Goal: Book appointment/travel/reservation

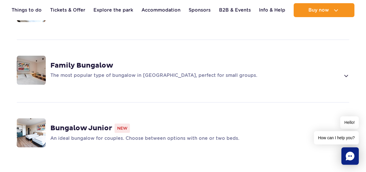
scroll to position [521, 0]
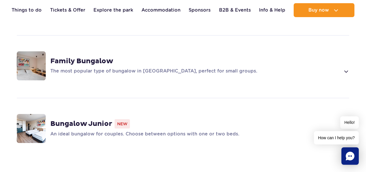
click at [202, 68] on p "The most popular type of bungalow in Suntago Village, perfect for small groups." at bounding box center [195, 71] width 290 height 7
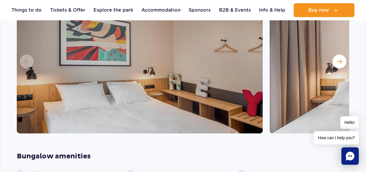
scroll to position [632, 0]
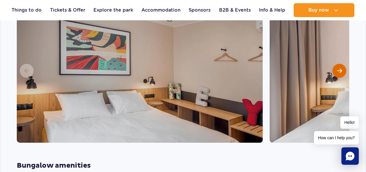
click at [340, 68] on span "Next slide" at bounding box center [339, 70] width 5 height 5
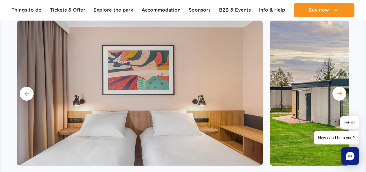
scroll to position [603, 0]
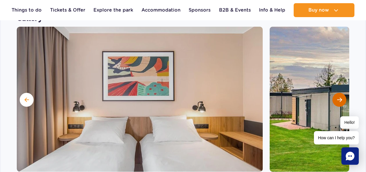
click at [342, 97] on span "Next slide" at bounding box center [339, 99] width 5 height 5
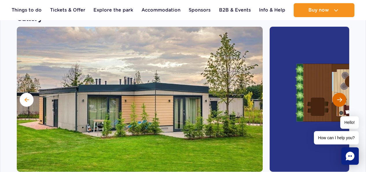
click at [340, 97] on span "Next slide" at bounding box center [339, 99] width 5 height 5
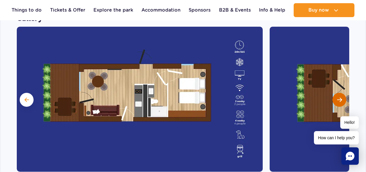
click at [340, 97] on span "Next slide" at bounding box center [339, 99] width 5 height 5
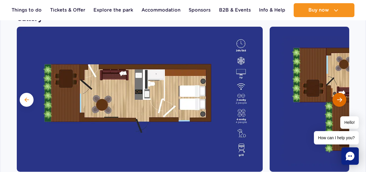
click at [340, 97] on span "Next slide" at bounding box center [339, 99] width 5 height 5
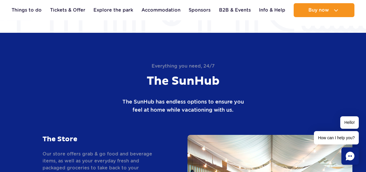
scroll to position [1212, 0]
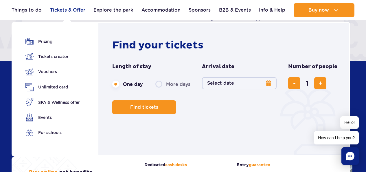
click at [75, 10] on link "Tickets & Offer" at bounding box center [67, 10] width 35 height 14
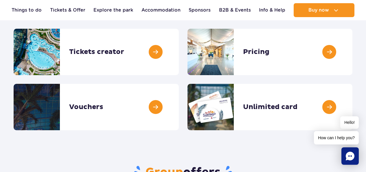
scroll to position [87, 0]
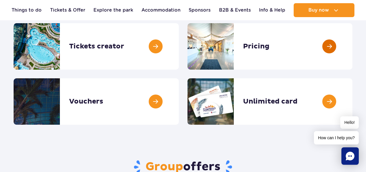
click at [353, 46] on link at bounding box center [353, 46] width 0 height 46
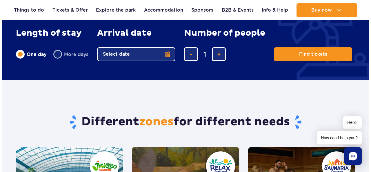
scroll to position [405, 0]
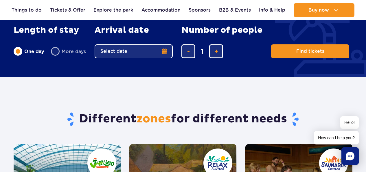
click at [74, 53] on label "More days" at bounding box center [68, 51] width 35 height 12
click at [57, 56] on input "More days" at bounding box center [54, 56] width 6 height 1
radio input "false"
radio input "true"
click at [163, 51] on button "Select date" at bounding box center [134, 51] width 78 height 14
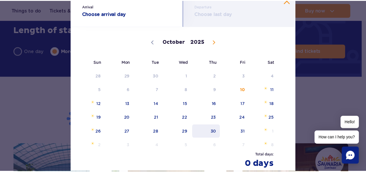
scroll to position [29, 0]
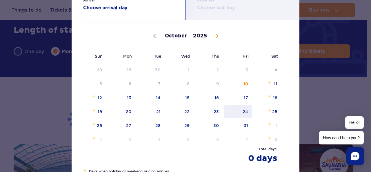
click at [244, 110] on span "24" at bounding box center [237, 111] width 29 height 13
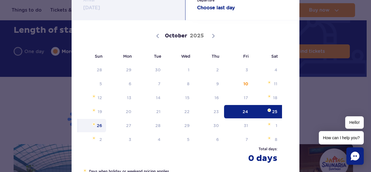
click at [96, 123] on span "26" at bounding box center [91, 125] width 29 height 13
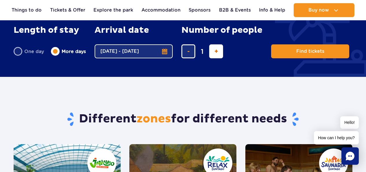
click at [217, 51] on span "add ticket" at bounding box center [217, 51] width 4 height 0
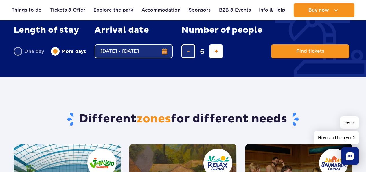
click at [217, 51] on span "add ticket" at bounding box center [217, 51] width 4 height 0
click at [216, 51] on span "add ticket" at bounding box center [217, 51] width 4 height 0
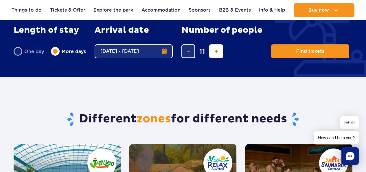
click at [216, 51] on span "add ticket" at bounding box center [217, 51] width 4 height 0
type input "13"
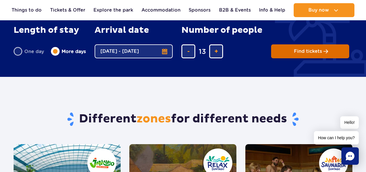
click at [317, 53] on span "Find tickets" at bounding box center [308, 51] width 28 height 5
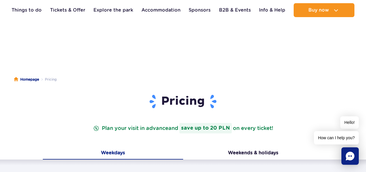
scroll to position [87, 0]
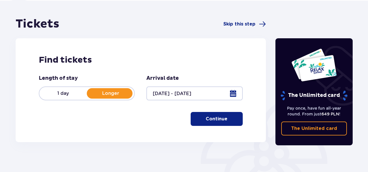
scroll to position [58, 0]
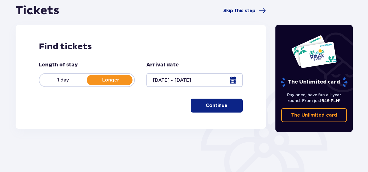
click at [216, 106] on p "Continue" at bounding box center [217, 105] width 22 height 6
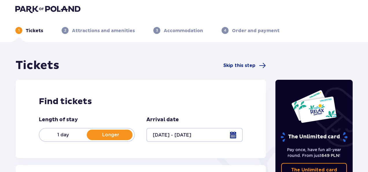
scroll to position [0, 0]
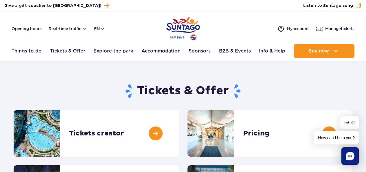
click at [182, 24] on img "Park of Poland" at bounding box center [184, 28] width 34 height 27
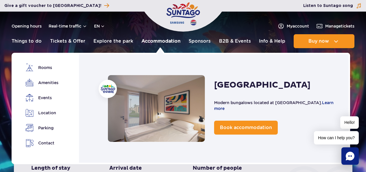
click at [168, 39] on link "Accommodation" at bounding box center [161, 41] width 39 height 14
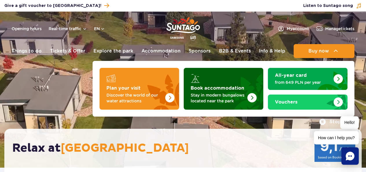
click at [226, 89] on strong "Book accommodation" at bounding box center [218, 88] width 54 height 5
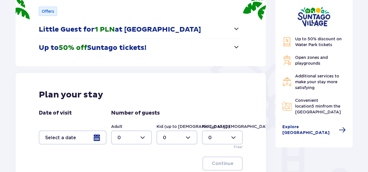
scroll to position [116, 0]
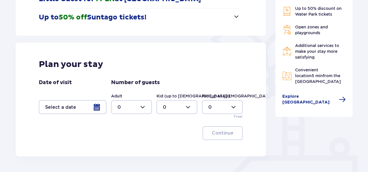
click at [97, 108] on div at bounding box center [73, 107] width 68 height 14
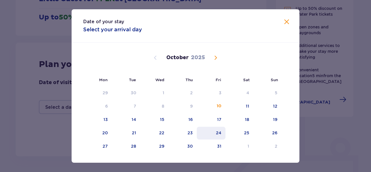
click at [220, 131] on div "24" at bounding box center [219, 133] width 6 height 6
click at [273, 133] on div "26" at bounding box center [274, 133] width 5 height 6
type input "24.10.25 - 26.10.25"
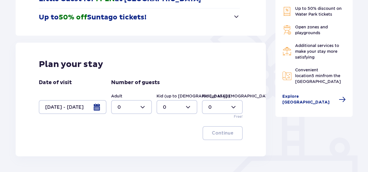
click at [143, 108] on div at bounding box center [131, 107] width 41 height 14
click at [125, 44] on div "12" at bounding box center [132, 45] width 28 height 6
type input "12"
click at [191, 108] on div at bounding box center [177, 107] width 41 height 14
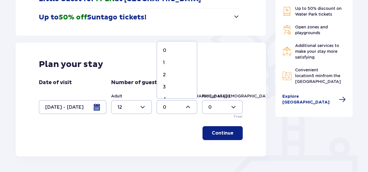
click at [164, 63] on p "1" at bounding box center [164, 62] width 2 height 6
type input "1"
click at [220, 135] on p "Continue" at bounding box center [223, 133] width 22 height 6
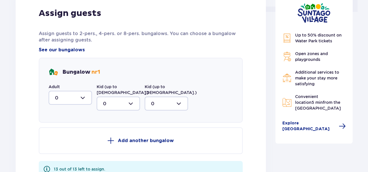
scroll to position [272, 0]
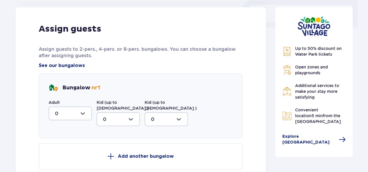
click at [85, 114] on div at bounding box center [70, 113] width 43 height 14
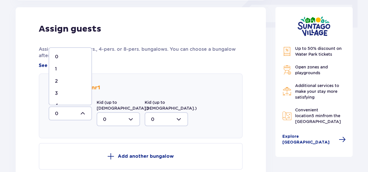
click at [58, 80] on p "2" at bounding box center [56, 81] width 3 height 6
type input "2"
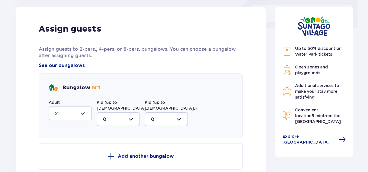
click at [134, 115] on div at bounding box center [118, 119] width 43 height 14
click at [105, 146] on div "1" at bounding box center [118, 149] width 31 height 6
type input "1"
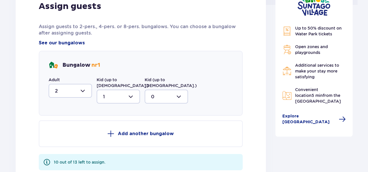
scroll to position [301, 0]
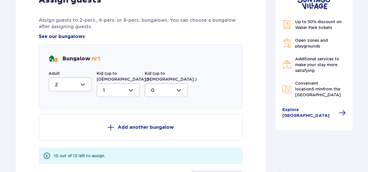
click at [144, 124] on p "Add another bungalow" at bounding box center [146, 127] width 56 height 6
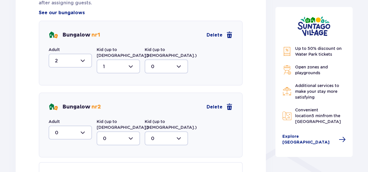
scroll to position [330, 0]
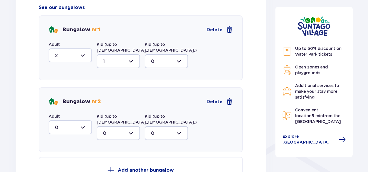
click at [85, 120] on div at bounding box center [70, 127] width 43 height 14
click at [59, 87] on div "4" at bounding box center [70, 90] width 31 height 6
type input "4"
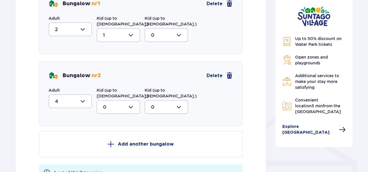
scroll to position [359, 0]
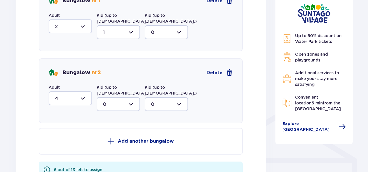
click at [136, 138] on p "Add another bungalow" at bounding box center [146, 141] width 56 height 6
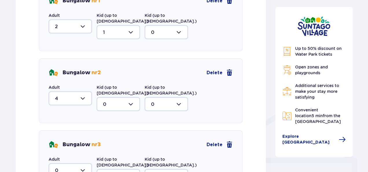
click at [81, 163] on div at bounding box center [70, 170] width 43 height 14
click at [72, 147] on div "3" at bounding box center [70, 150] width 31 height 6
type input "3"
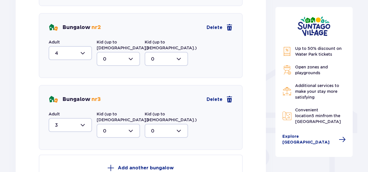
scroll to position [416, 0]
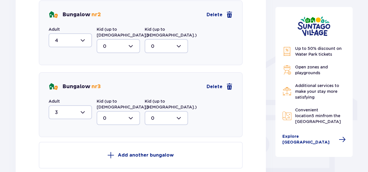
click at [127, 152] on p "Add another bungalow" at bounding box center [146, 155] width 56 height 6
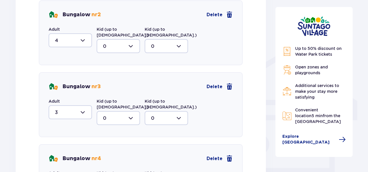
scroll to position [474, 0]
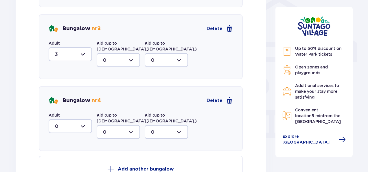
click at [83, 119] on div at bounding box center [70, 126] width 43 height 14
click at [57, 105] on p "3" at bounding box center [56, 108] width 3 height 6
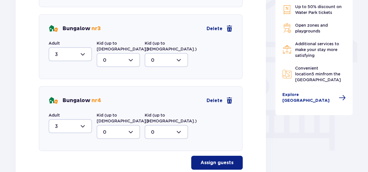
type input "3"
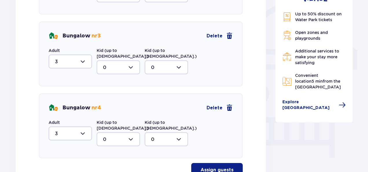
scroll to position [500, 0]
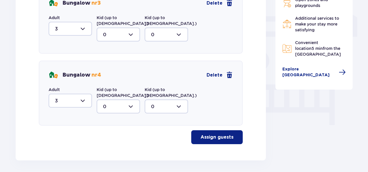
click at [212, 134] on p "Assign guests" at bounding box center [217, 137] width 33 height 6
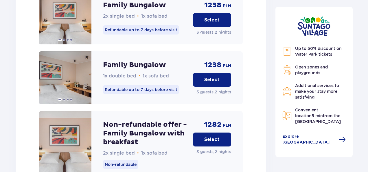
scroll to position [2167, 0]
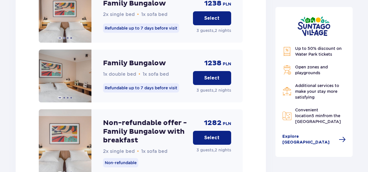
click at [213, 134] on p "Select" at bounding box center [211, 137] width 15 height 6
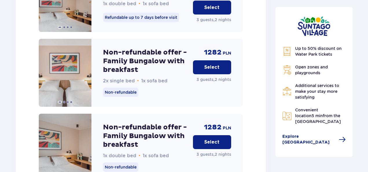
scroll to position [2804, 0]
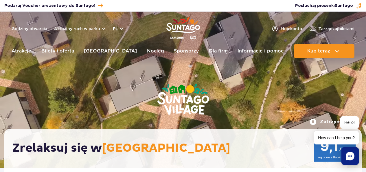
click at [121, 27] on button "pl" at bounding box center [118, 29] width 11 height 6
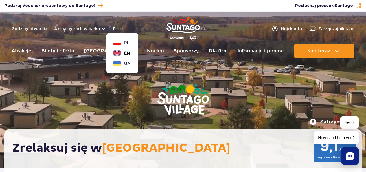
click at [127, 53] on span "EN" at bounding box center [127, 53] width 6 height 6
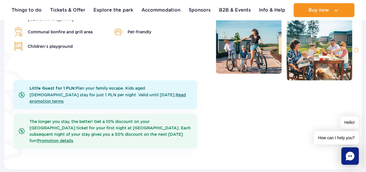
scroll to position [261, 0]
click at [129, 93] on link "Read promotion terms" at bounding box center [108, 97] width 156 height 11
click at [73, 138] on link "Promotion details" at bounding box center [55, 140] width 36 height 5
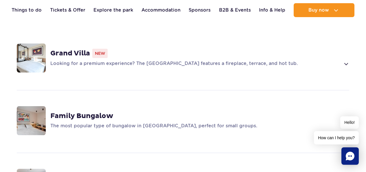
scroll to position [492, 0]
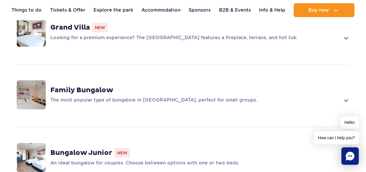
click at [352, 154] on icon "Chat" at bounding box center [350, 155] width 9 height 9
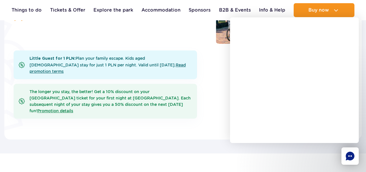
scroll to position [261, 0]
